Goal: Transaction & Acquisition: Purchase product/service

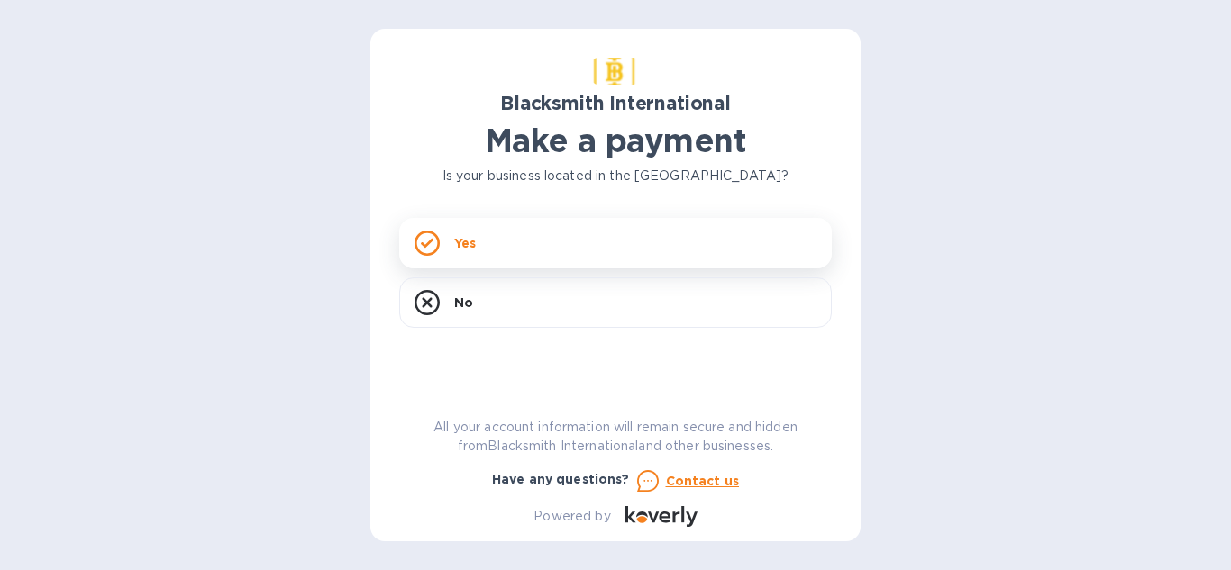
click at [575, 262] on div "Yes" at bounding box center [615, 243] width 433 height 50
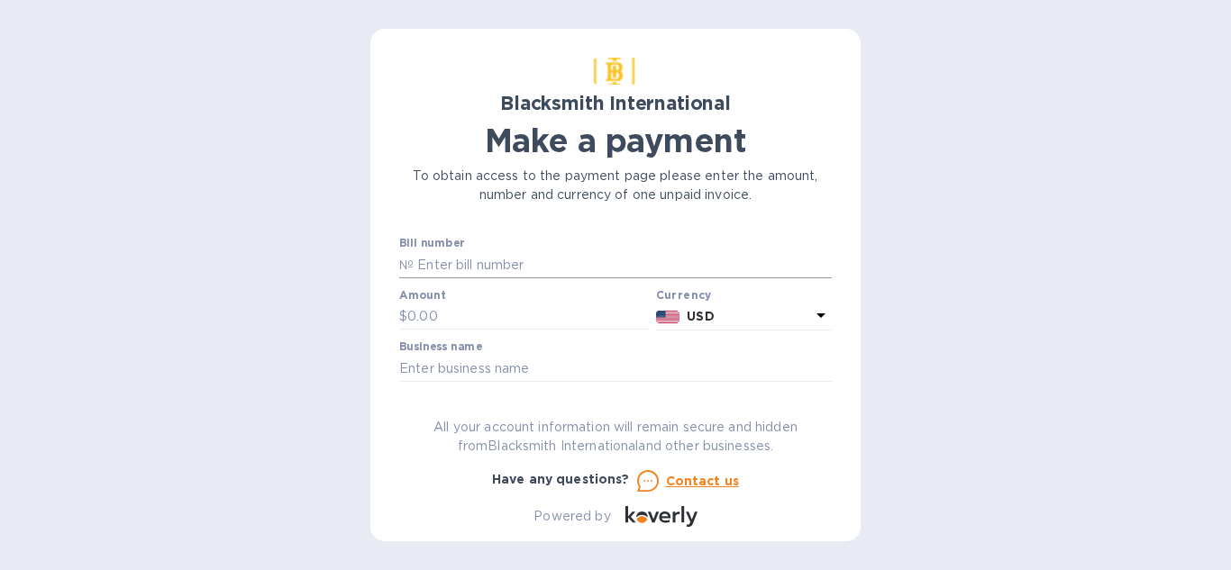
click at [570, 259] on input "text" at bounding box center [623, 264] width 418 height 27
paste input "SOUL-1005"
type input "SOUL-1005"
click at [472, 321] on input "text" at bounding box center [528, 317] width 242 height 27
type input "5,080"
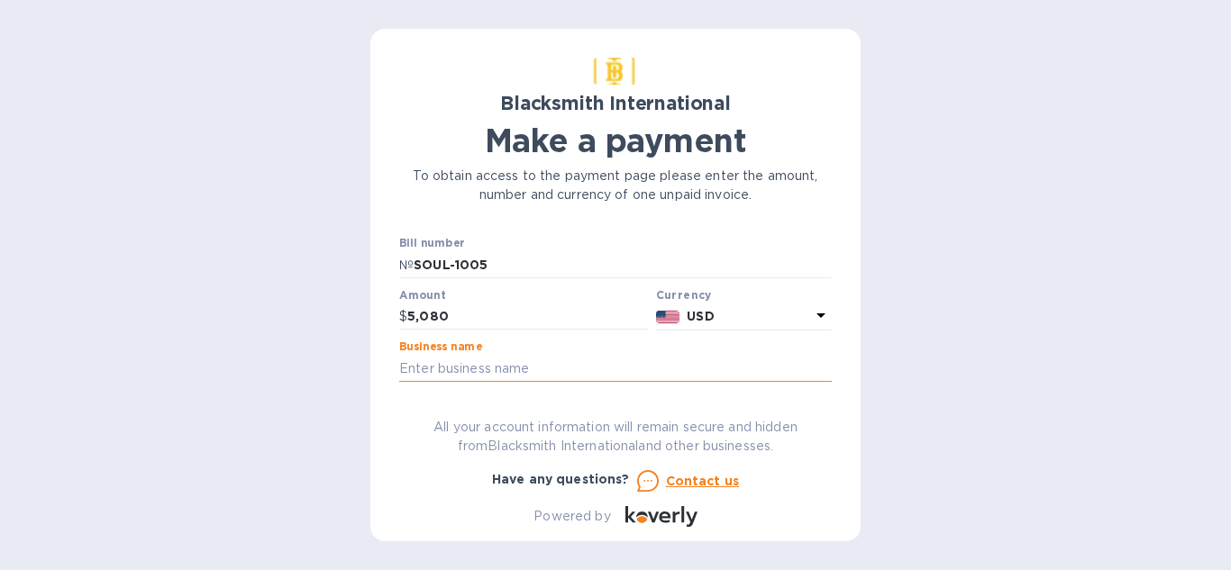
click at [631, 362] on input "text" at bounding box center [615, 368] width 433 height 27
type input "Soulistic Root"
click at [942, 342] on div "Blacksmith International Make a payment To obtain access to the payment page pl…" at bounding box center [615, 285] width 1231 height 570
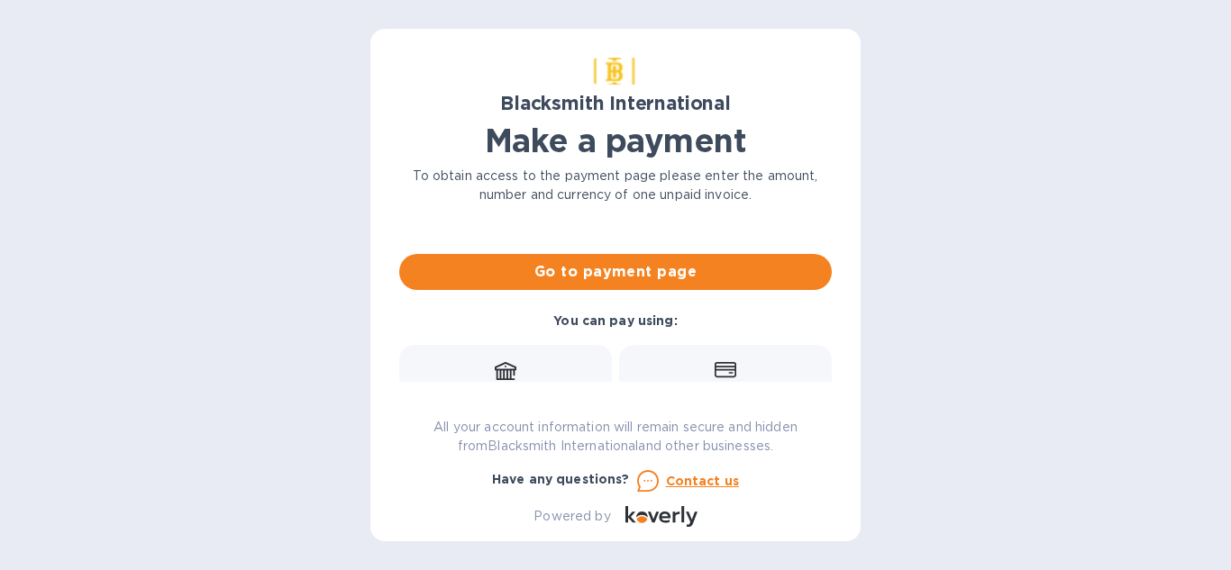
scroll to position [174, 0]
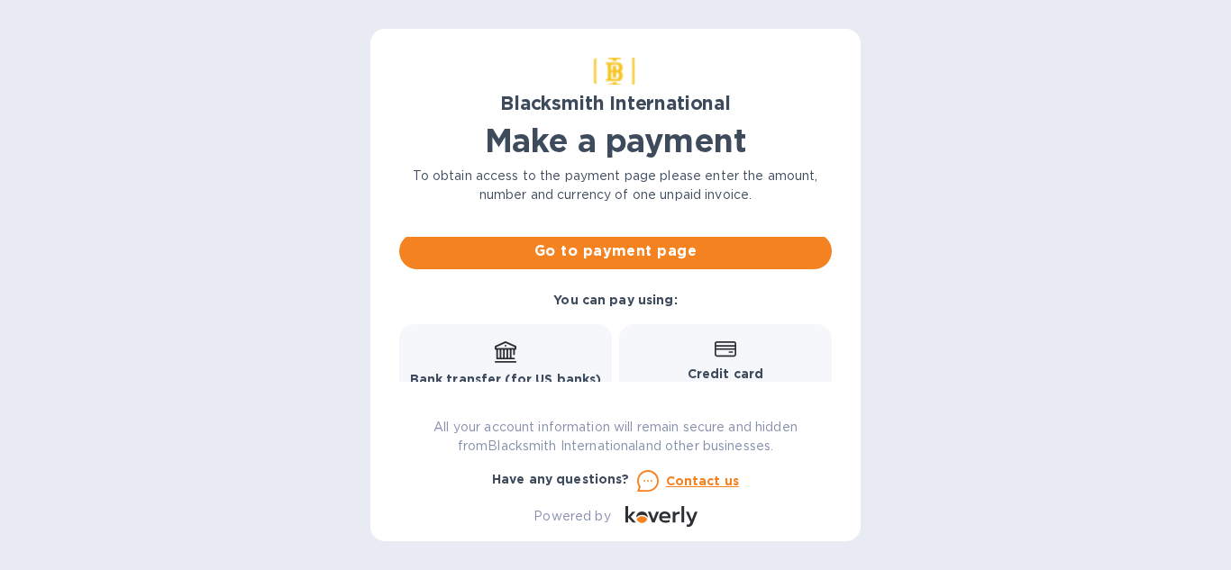
click at [742, 261] on span "Go to payment page" at bounding box center [616, 252] width 404 height 22
